Goal: Obtain resource: Download file/media

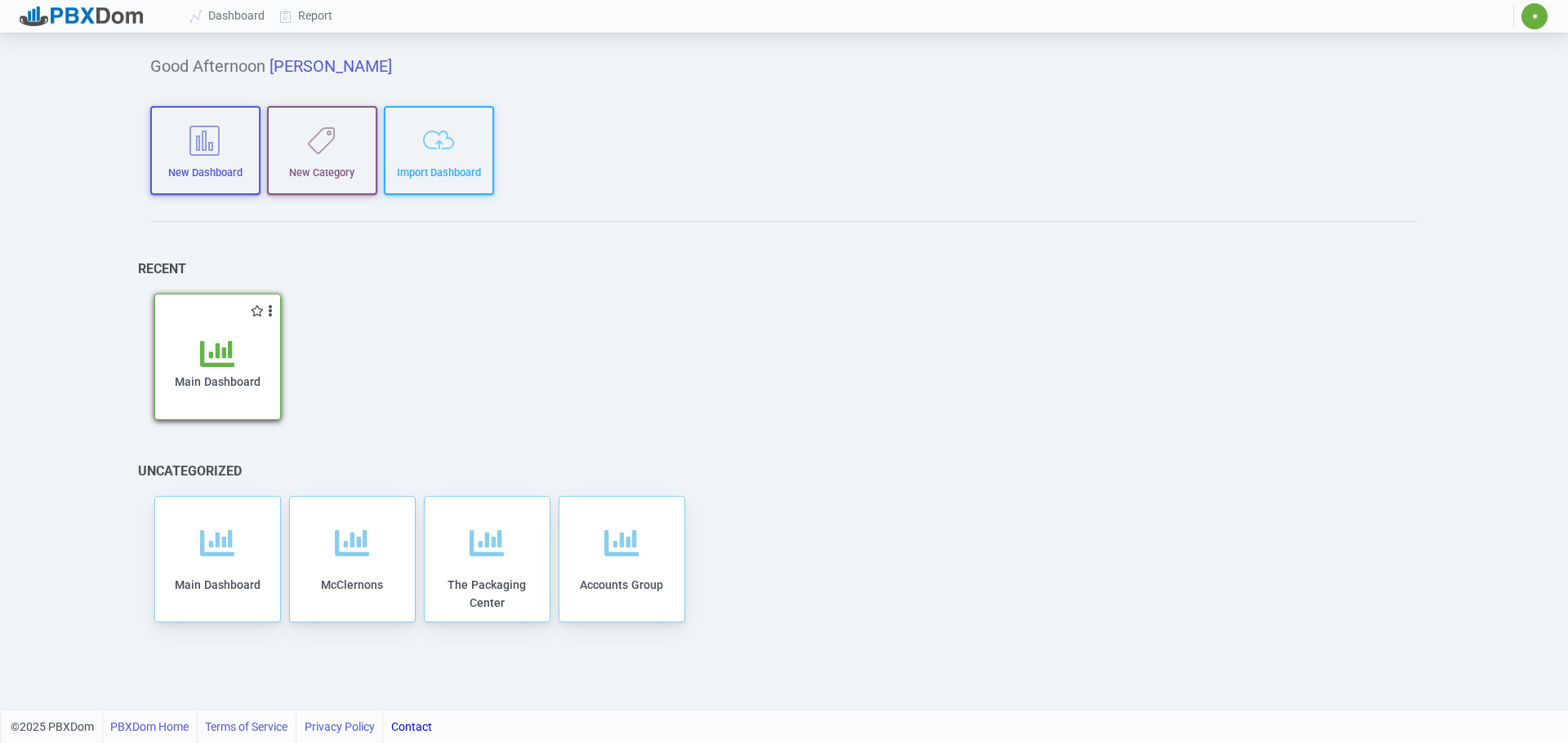
click at [195, 351] on div "Main Dashboard" at bounding box center [217, 378] width 92 height 83
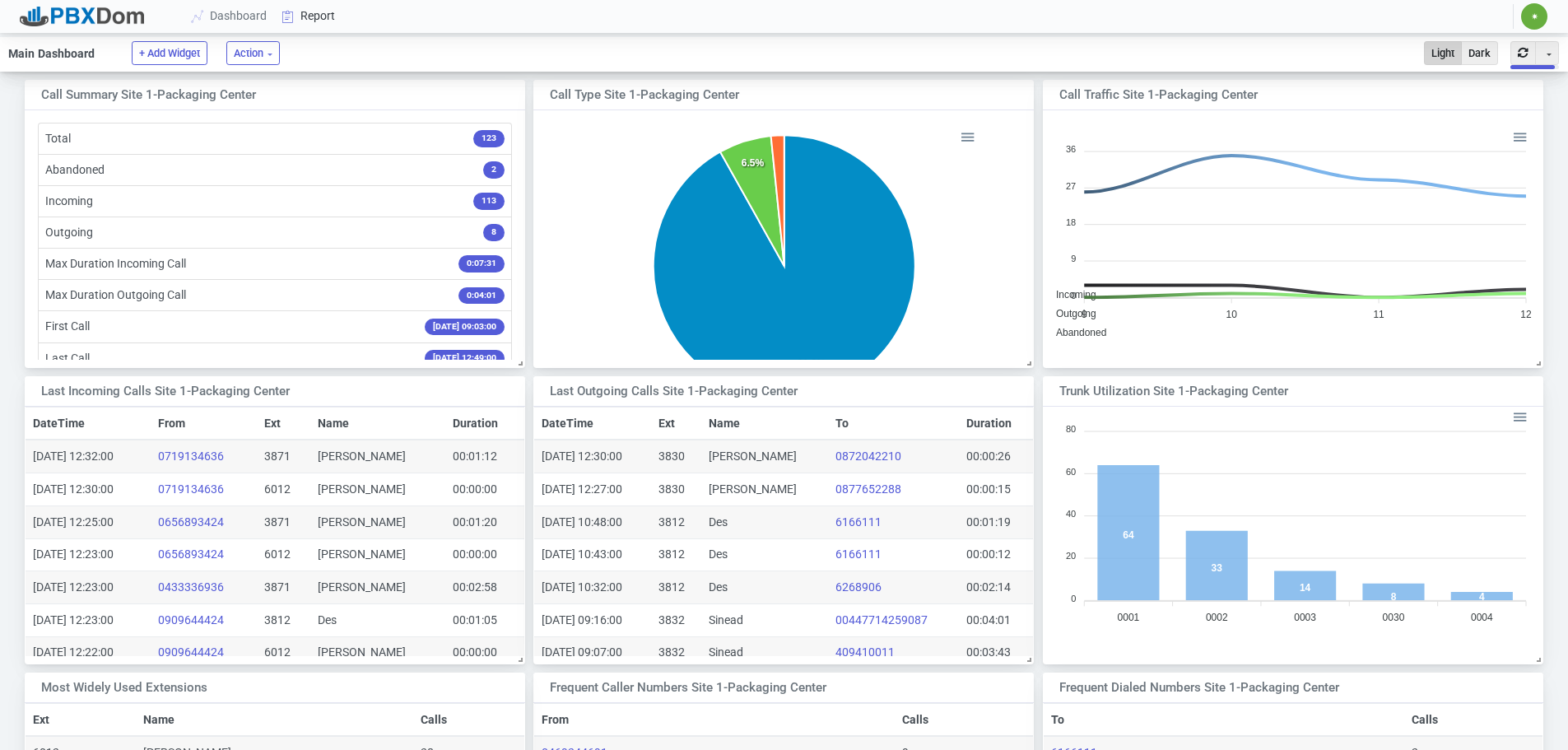
click at [325, 14] on link "Report" at bounding box center [309, 16] width 68 height 30
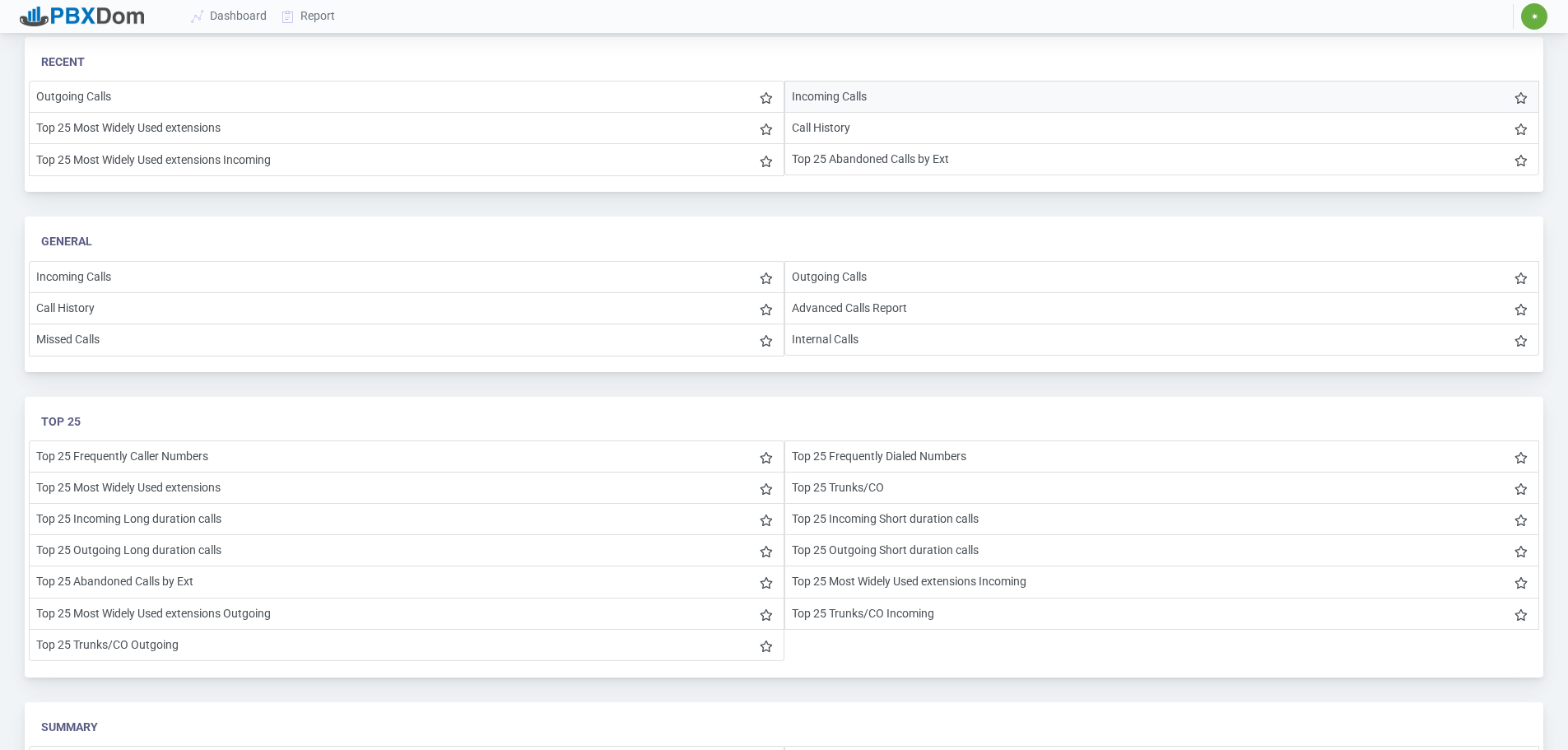
click at [891, 103] on li "Incoming Calls" at bounding box center [1162, 97] width 756 height 32
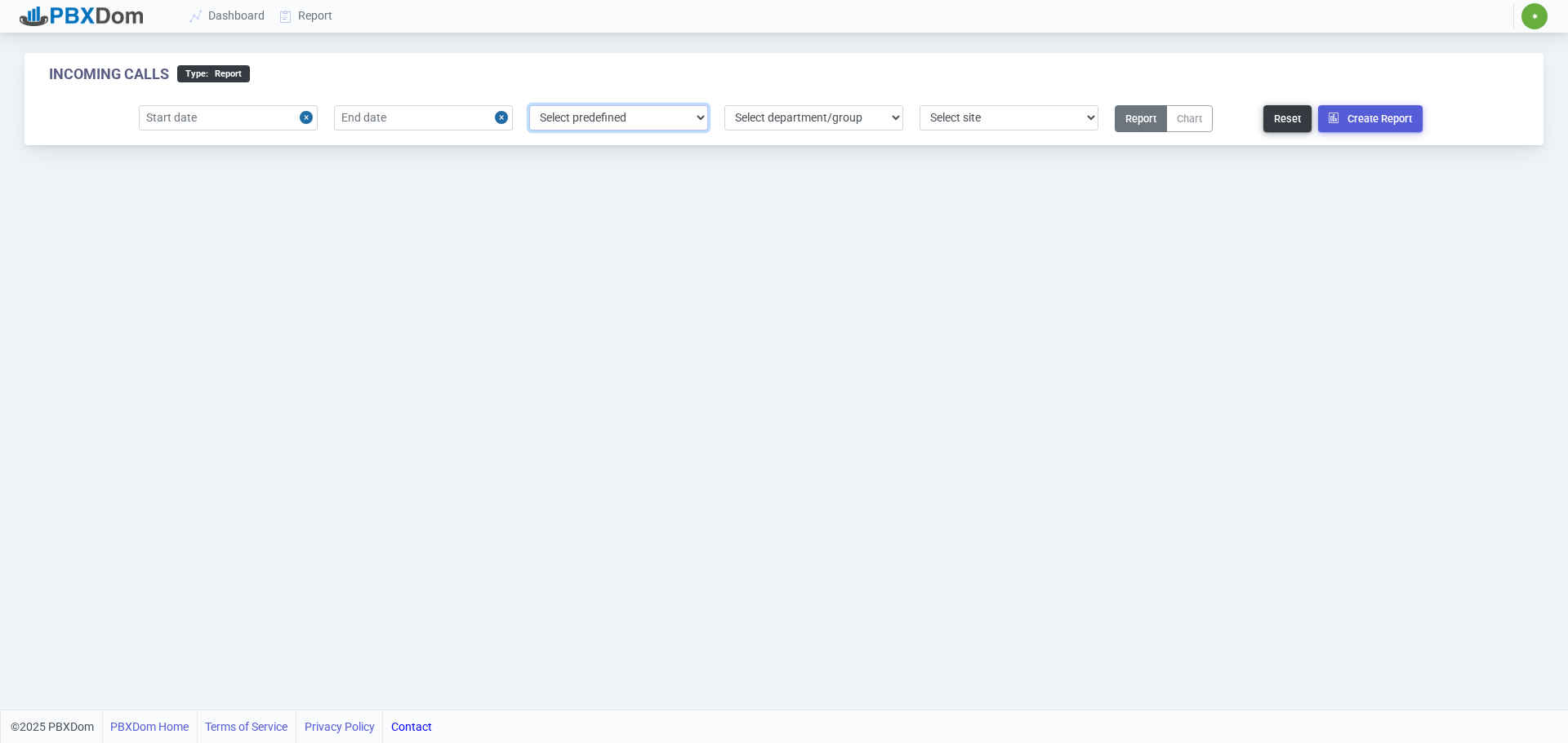
click at [592, 123] on select "Select predefined [DATE] [DATE] Current Year Current Month Current Week Previou…" at bounding box center [619, 118] width 179 height 25
select select "3"
click at [529, 106] on select "Select predefined [DATE] [DATE] Current Year Current Month Current Week Previou…" at bounding box center [619, 118] width 179 height 25
type input "[DATE]"
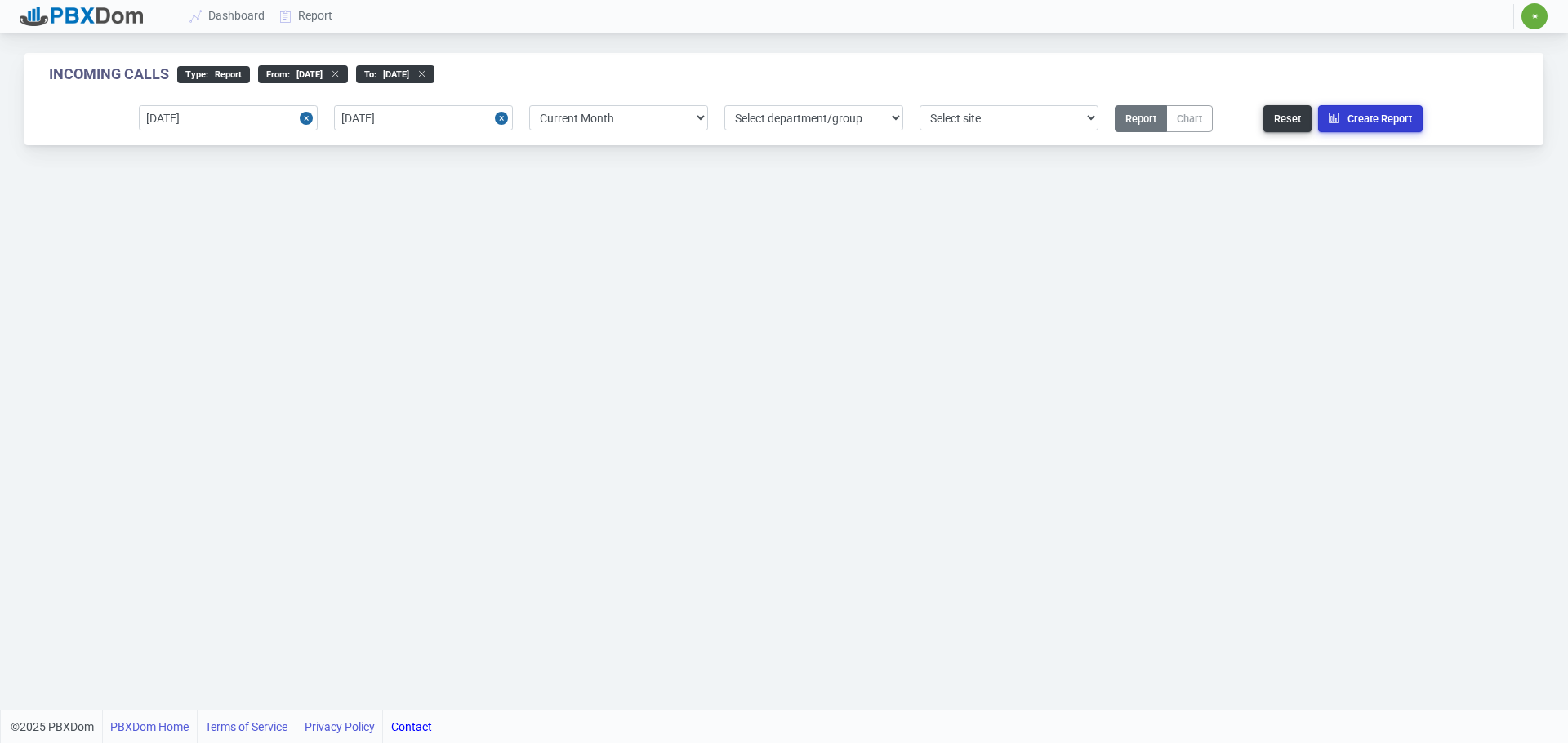
click at [1348, 112] on button "Create Report" at bounding box center [1369, 119] width 105 height 27
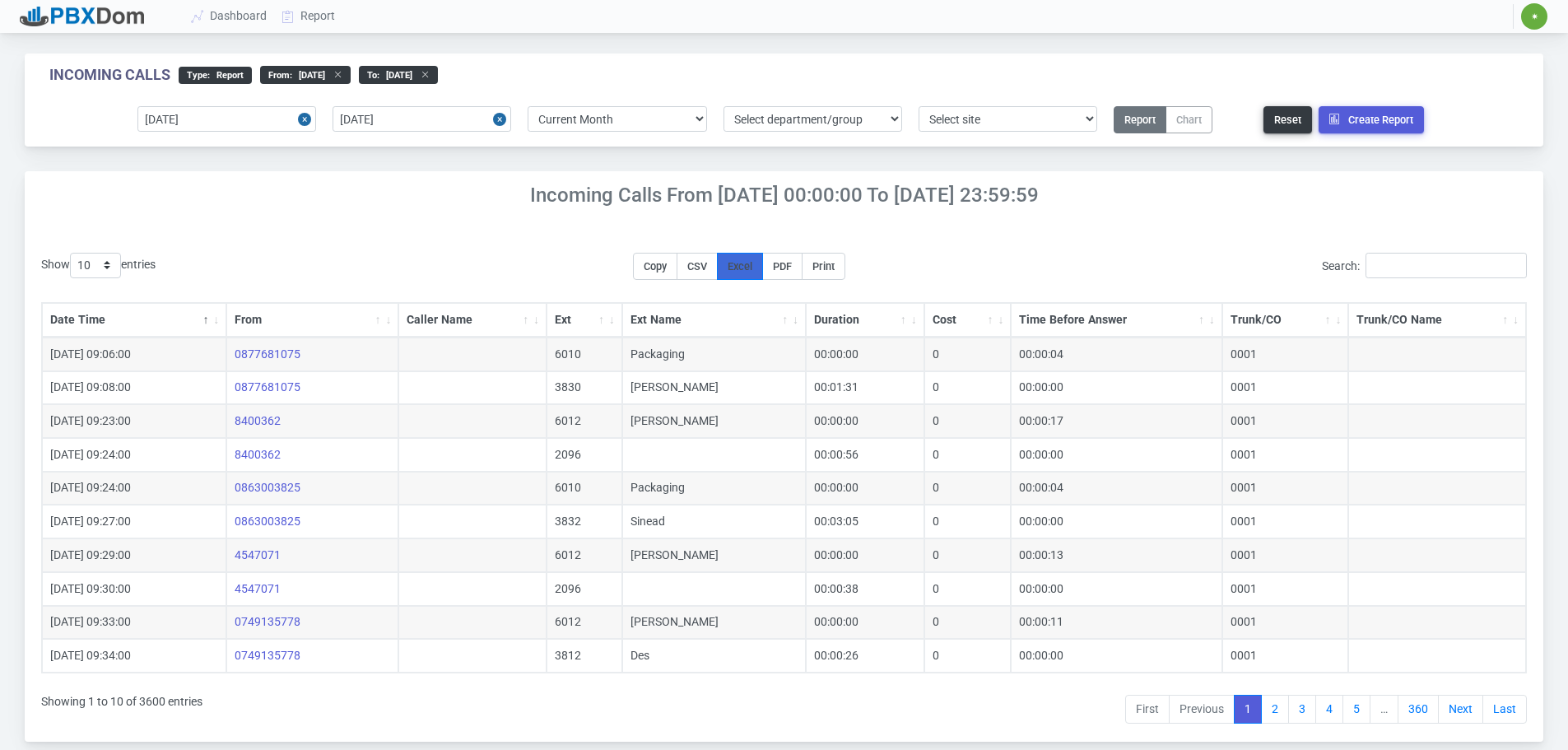
click at [741, 266] on span "Excel" at bounding box center [739, 266] width 25 height 12
click at [658, 123] on select "Select predefined [DATE] [DATE] Current Year Current Month Current Week Previou…" at bounding box center [616, 119] width 178 height 26
select select "6"
click at [527, 107] on select "Select predefined [DATE] [DATE] Current Year Current Month Current Week Previou…" at bounding box center [616, 119] width 178 height 26
type input "[DATE]"
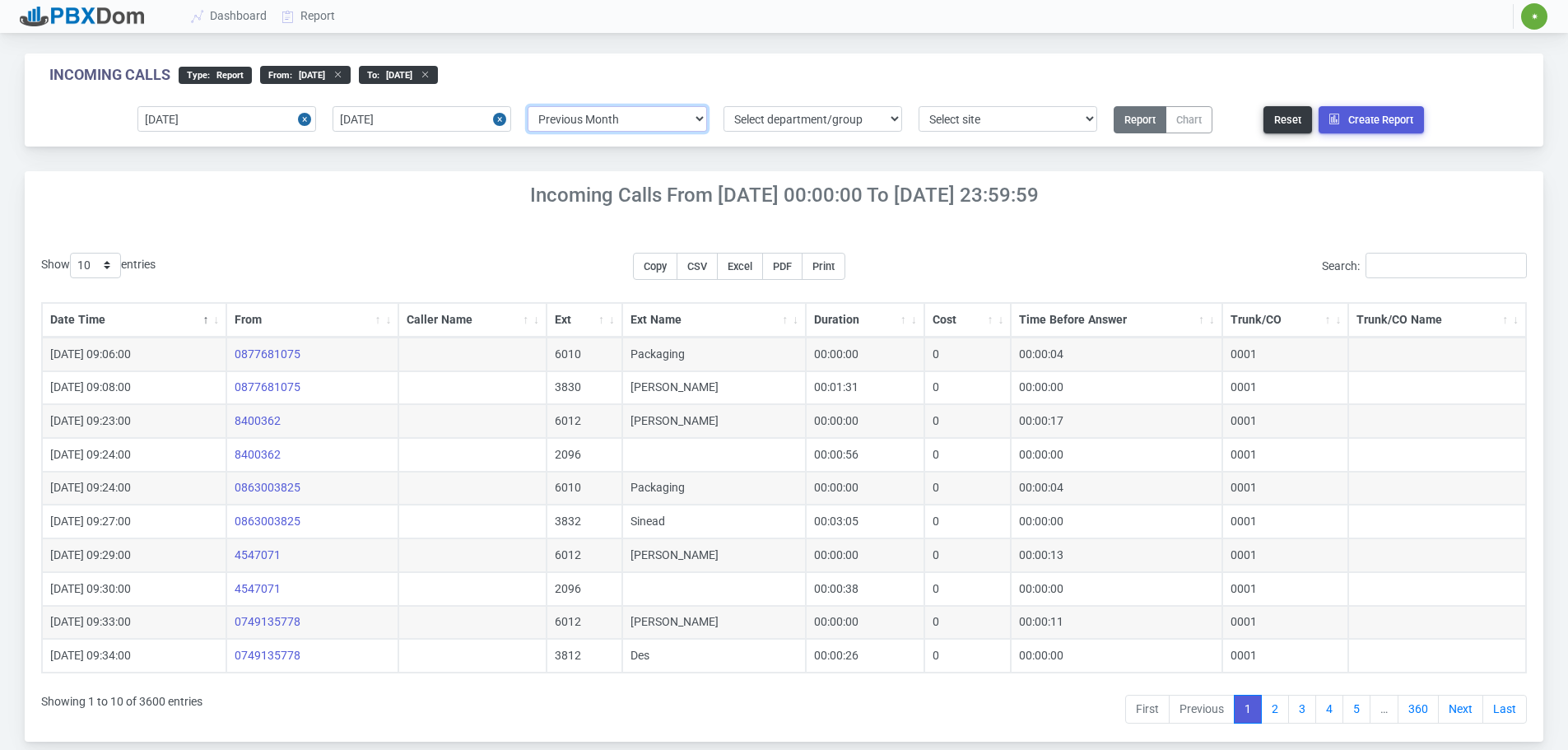
type input "[DATE]"
click at [1384, 119] on button "Create Report" at bounding box center [1371, 120] width 106 height 28
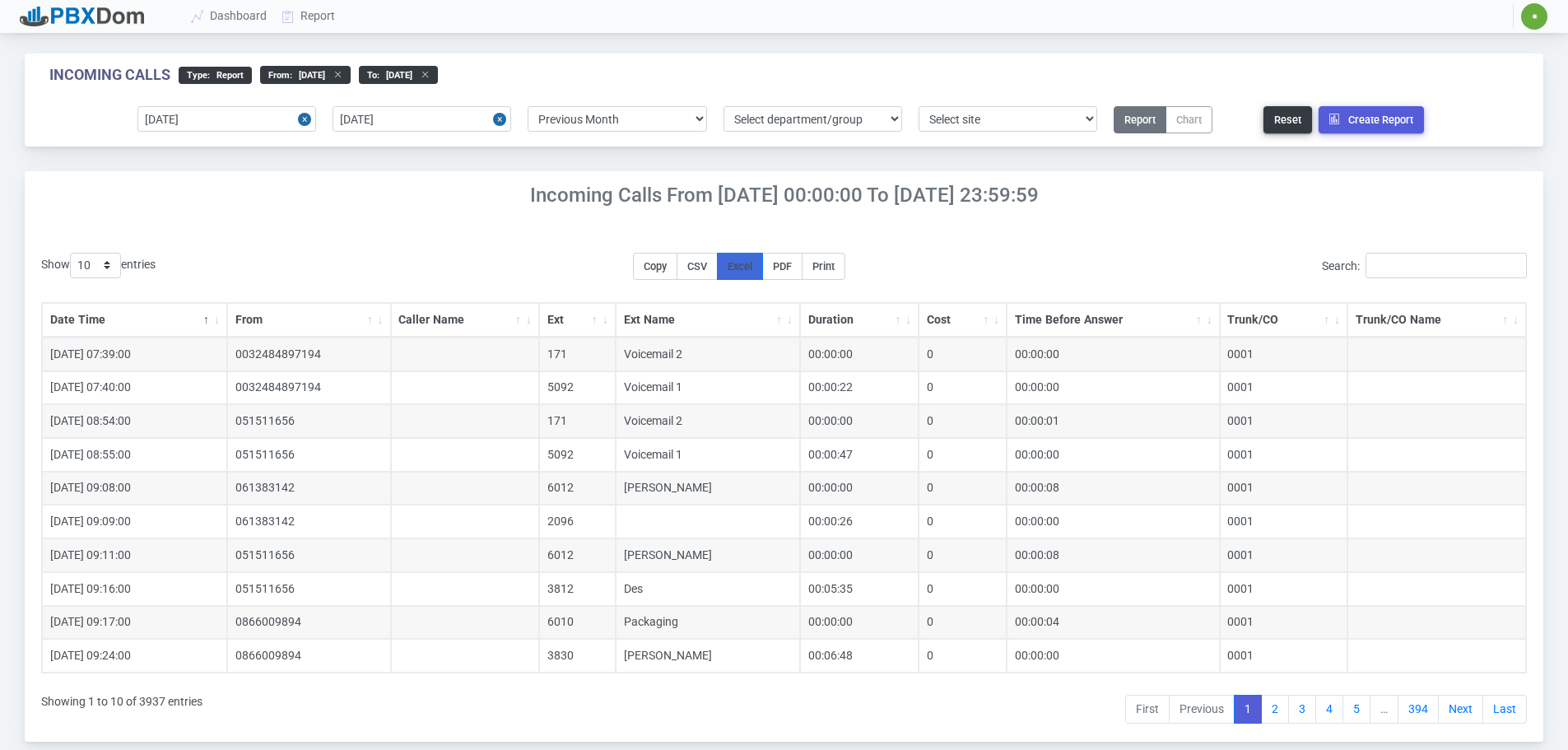
click at [763, 262] on button "Excel" at bounding box center [740, 267] width 46 height 28
